Goal: Book appointment/travel/reservation

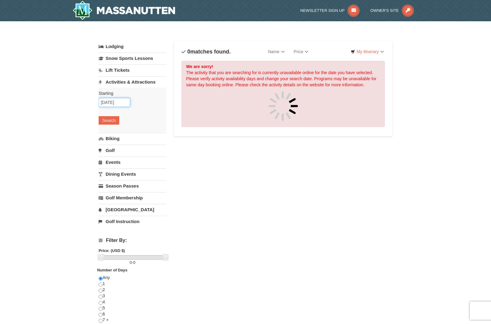
click at [125, 104] on input "10/11/2025" at bounding box center [115, 102] width 32 height 9
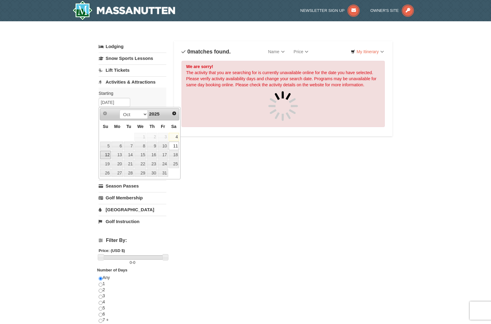
click at [108, 153] on link "12" at bounding box center [105, 155] width 11 height 9
type input "[DATE]"
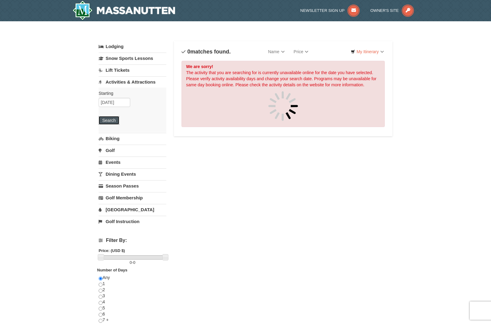
click at [112, 120] on button "Search" at bounding box center [109, 120] width 21 height 9
